Goal: Information Seeking & Learning: Check status

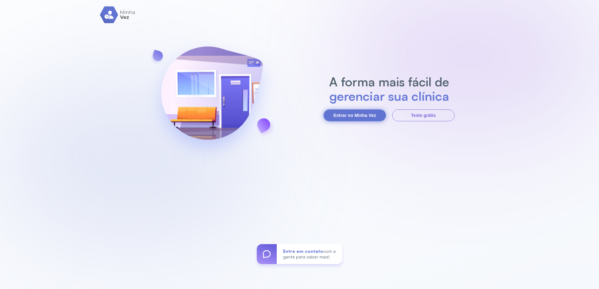
click at [344, 115] on button "Entrar no Minha Vez" at bounding box center [354, 115] width 62 height 12
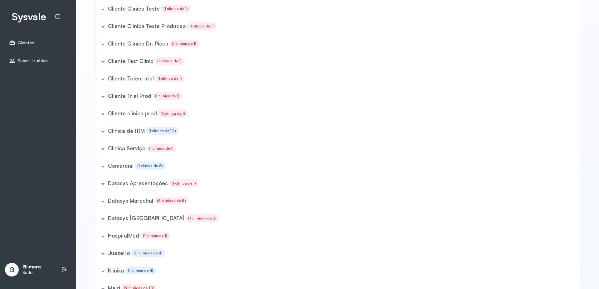
scroll to position [168, 0]
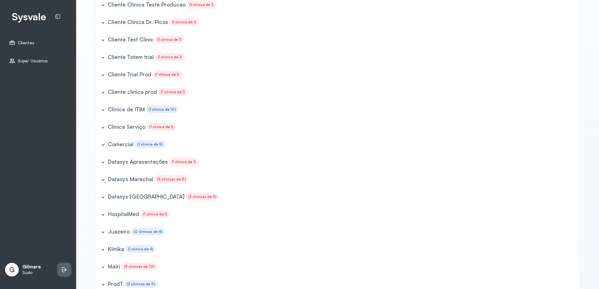
click at [66, 269] on icon at bounding box center [64, 270] width 6 height 6
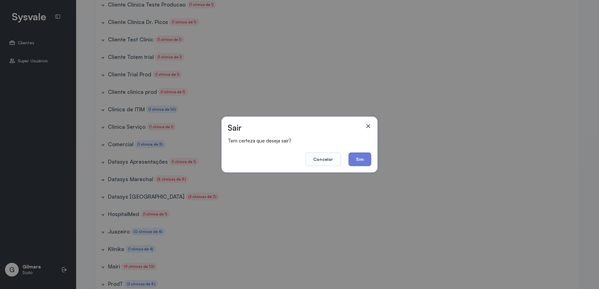
click at [362, 160] on button "Sim" at bounding box center [359, 159] width 23 height 14
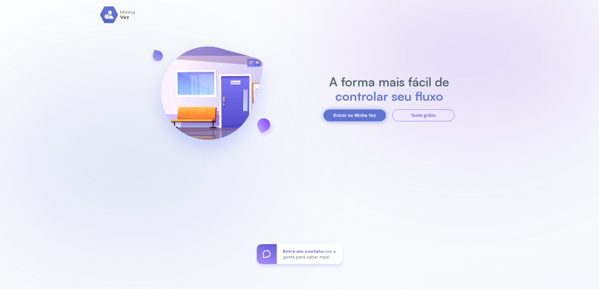
click at [346, 110] on button "Entrar no Minha Vez" at bounding box center [354, 115] width 62 height 12
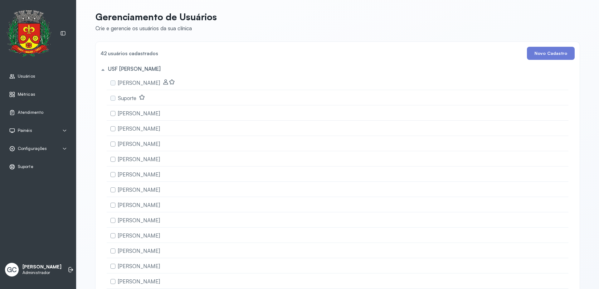
click at [30, 97] on div "Métricas" at bounding box center [22, 94] width 26 height 6
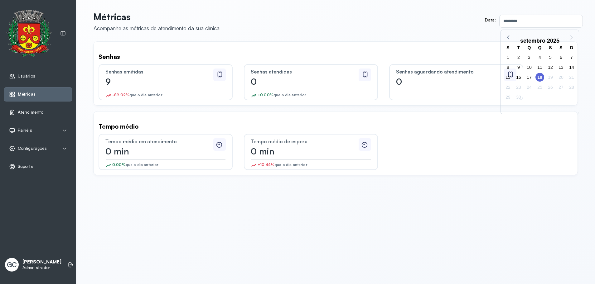
click at [539, 77] on span "18" at bounding box center [539, 77] width 9 height 9
click at [509, 37] on icon at bounding box center [509, 37] width 8 height 8
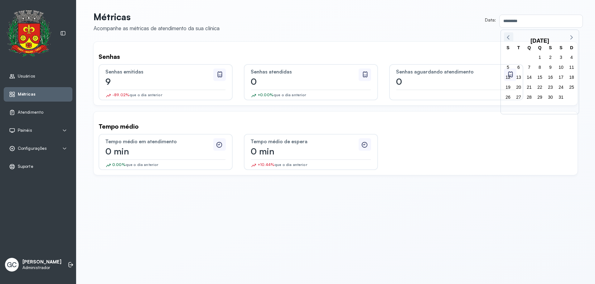
click at [509, 37] on icon at bounding box center [509, 37] width 8 height 8
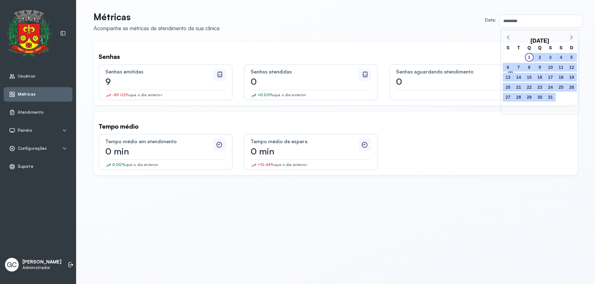
click at [532, 55] on span "1" at bounding box center [529, 57] width 9 height 9
type input "**********"
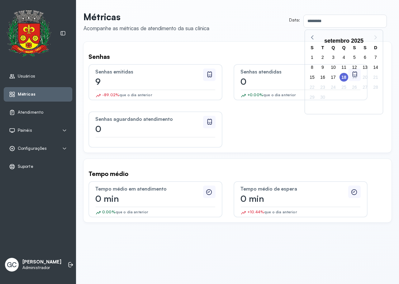
click at [345, 77] on span "18" at bounding box center [344, 77] width 9 height 9
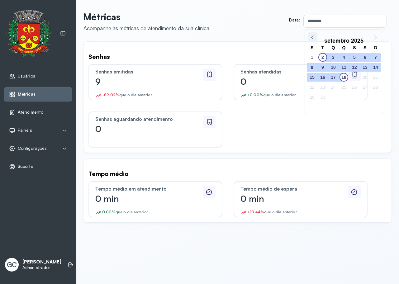
click at [315, 38] on icon at bounding box center [313, 37] width 8 height 8
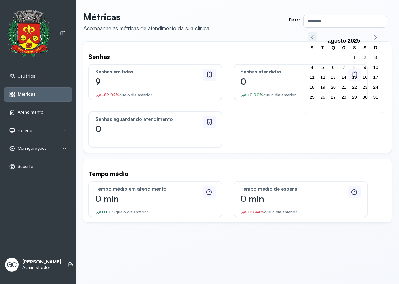
click at [315, 38] on icon at bounding box center [313, 37] width 8 height 8
click at [314, 38] on icon at bounding box center [313, 37] width 8 height 8
click at [314, 37] on icon at bounding box center [313, 37] width 8 height 8
click at [314, 38] on icon at bounding box center [313, 37] width 8 height 8
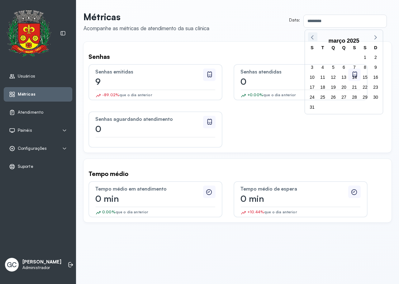
click at [314, 37] on icon at bounding box center [313, 37] width 8 height 8
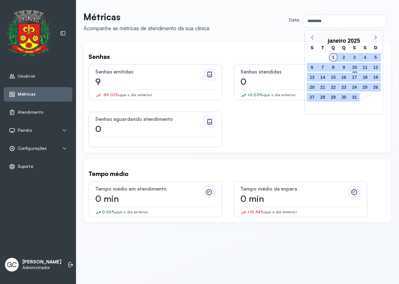
click at [335, 58] on span "1" at bounding box center [333, 57] width 9 height 9
type input "**********"
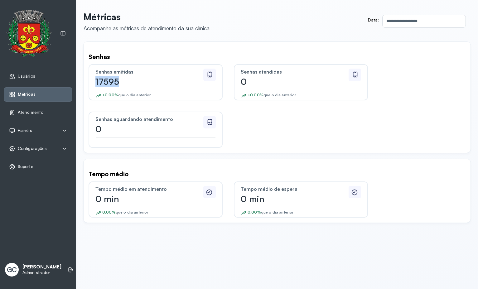
drag, startPoint x: 124, startPoint y: 83, endPoint x: 96, endPoint y: 84, distance: 28.4
click at [92, 85] on div "Senhas emitidas 17595 +0.00% que o dia anterior" at bounding box center [156, 82] width 134 height 36
